Goal: Information Seeking & Learning: Learn about a topic

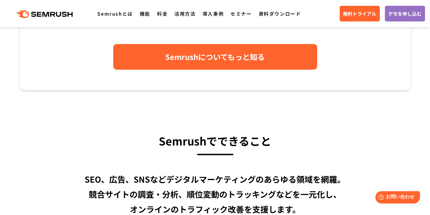
scroll to position [408, 0]
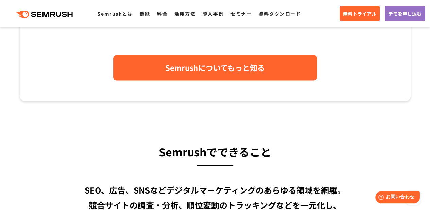
click at [157, 75] on link "Semrushについてもっと知る" at bounding box center [215, 68] width 204 height 26
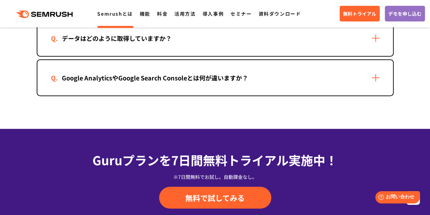
scroll to position [1406, 0]
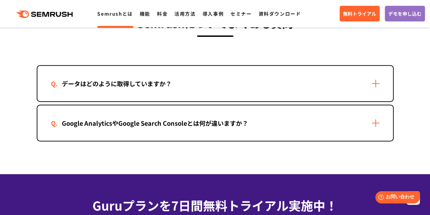
click at [130, 94] on div "データはどのように取得していますか？" at bounding box center [215, 83] width 356 height 35
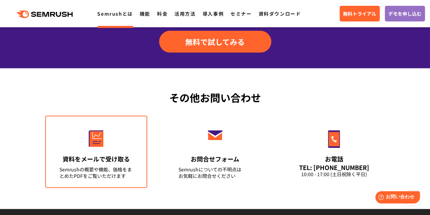
scroll to position [1769, 0]
